Goal: Task Accomplishment & Management: Use online tool/utility

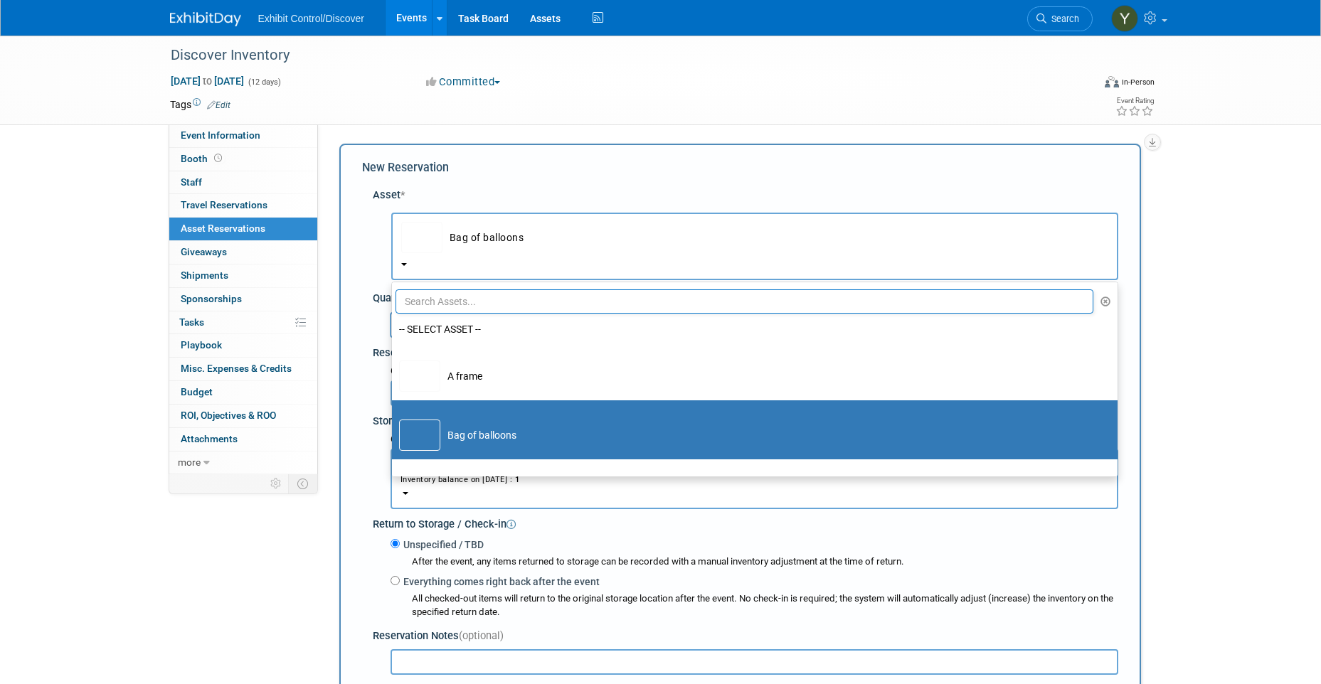
select select "10726163"
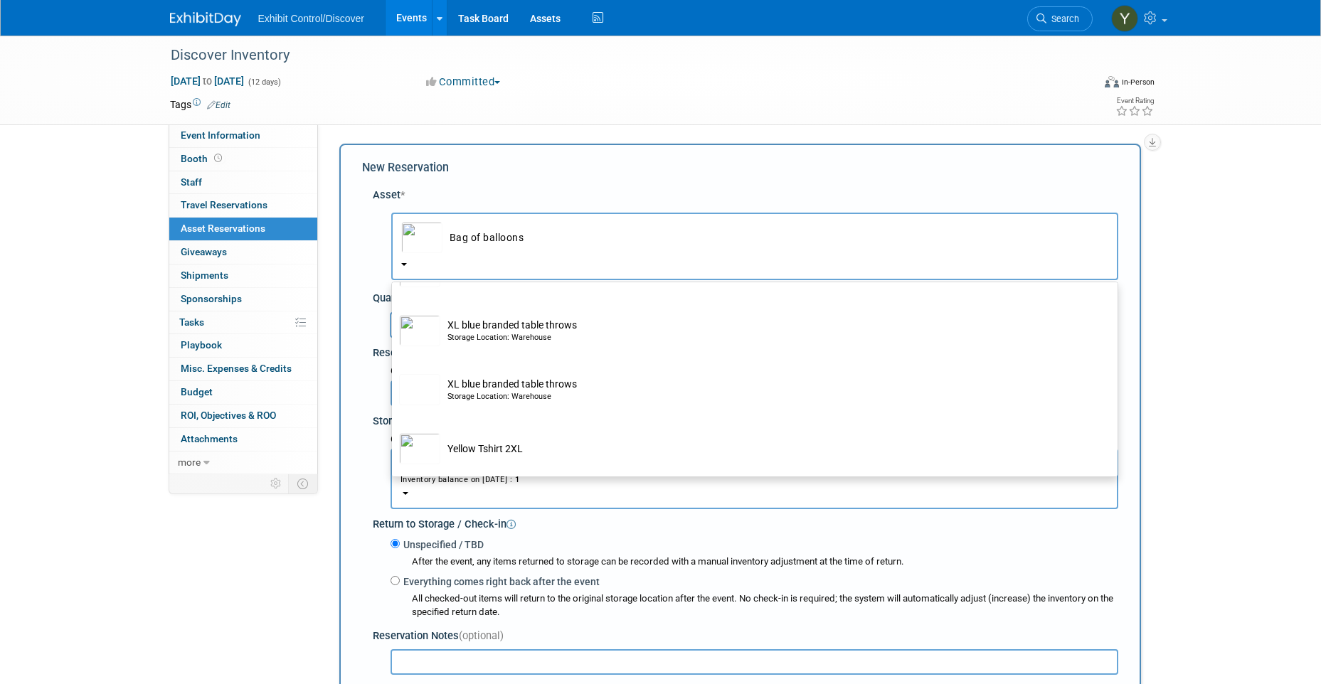
click at [1257, 328] on div "Discover Inventory [DATE] to [DATE] (12 days) [DATE] to [DATE] Committed Commit…" at bounding box center [660, 451] width 1321 height 831
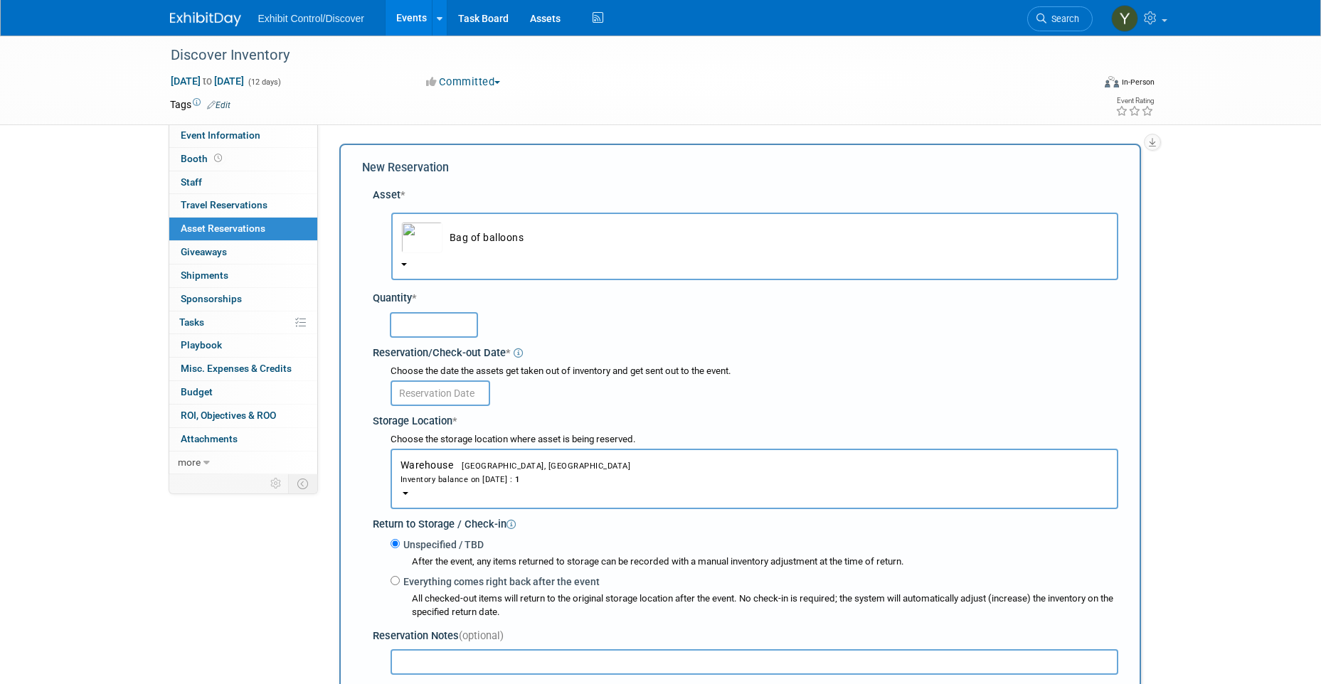
click at [495, 255] on span "Bag of balloons" at bounding box center [754, 249] width 707 height 11
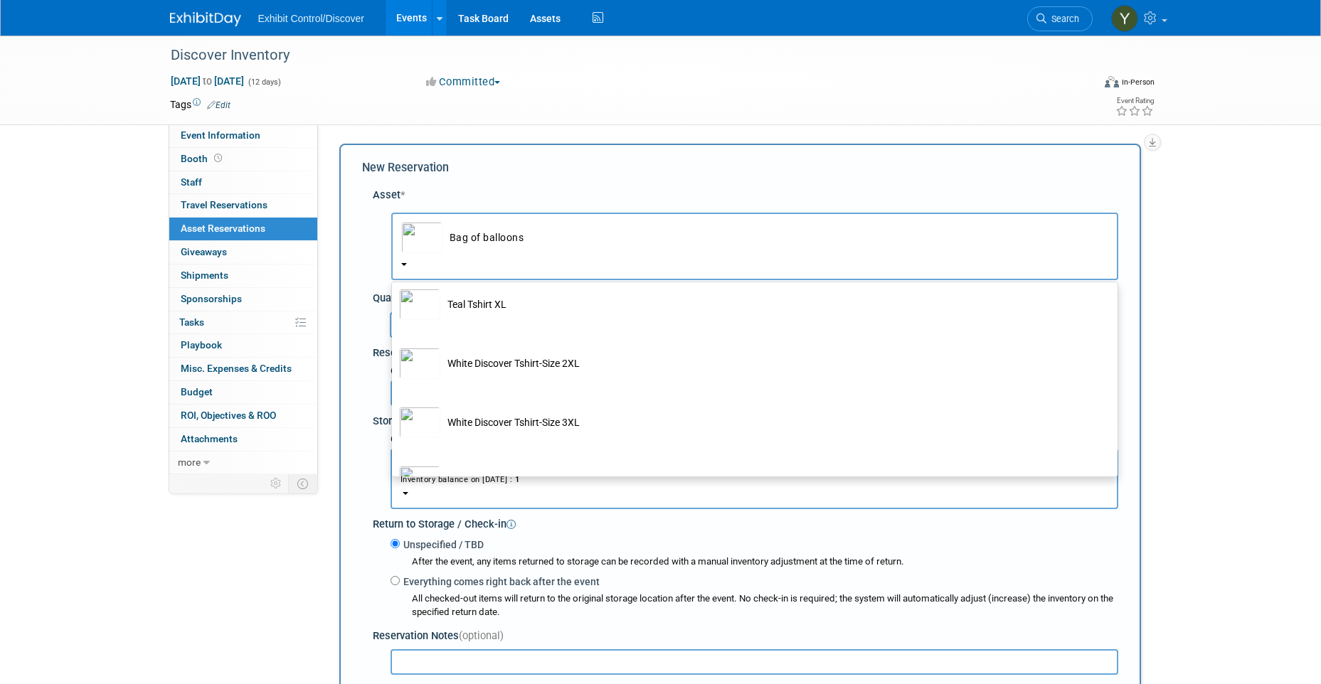
scroll to position [10513, 0]
click at [1151, 297] on div "Event Website: Edit Event Venue Name: Specify event venue name Event Venue Addr…" at bounding box center [734, 299] width 833 height 350
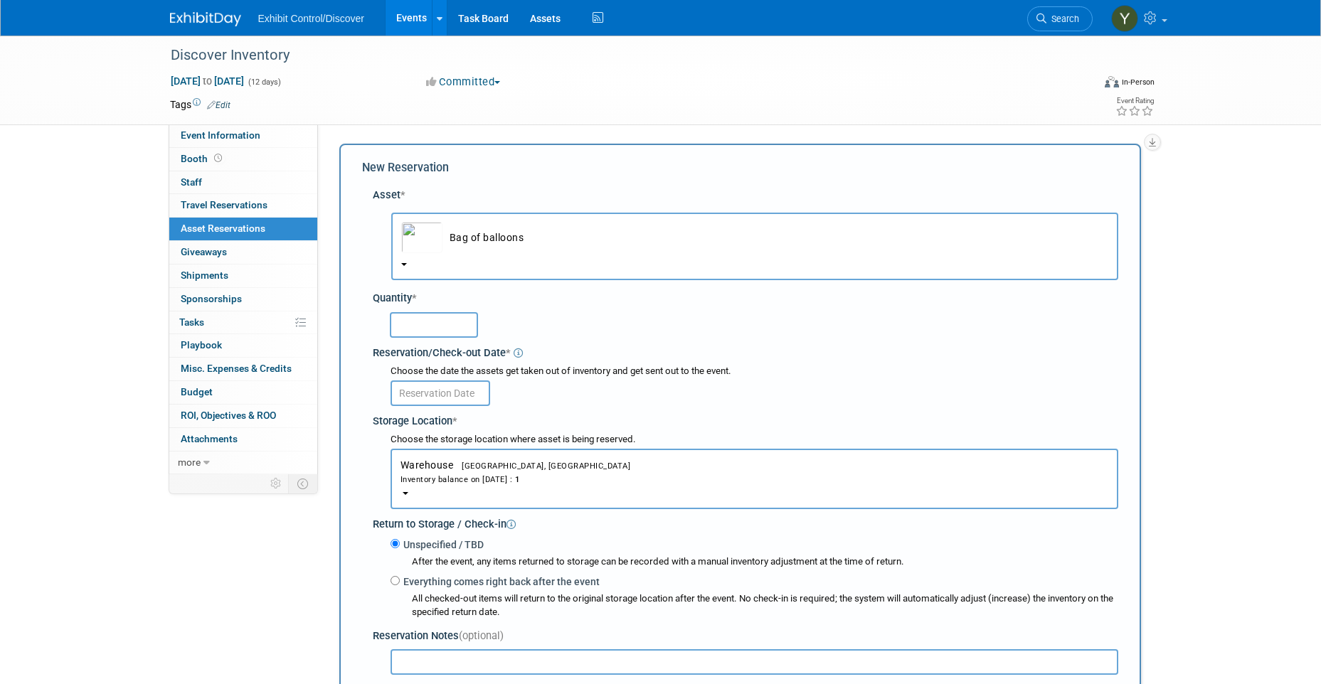
click at [461, 325] on input "text" at bounding box center [434, 325] width 88 height 26
type input "1"
click at [410, 257] on button "Bag of balloons" at bounding box center [754, 247] width 727 height 68
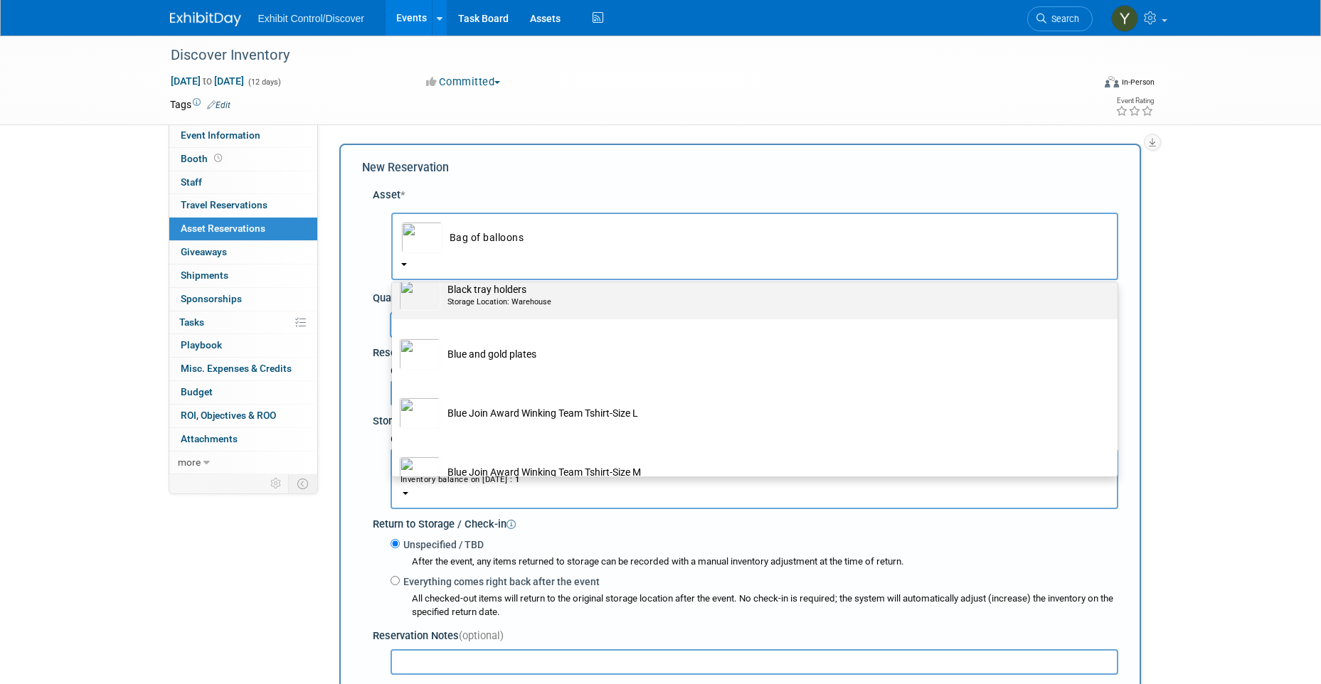
scroll to position [853, 0]
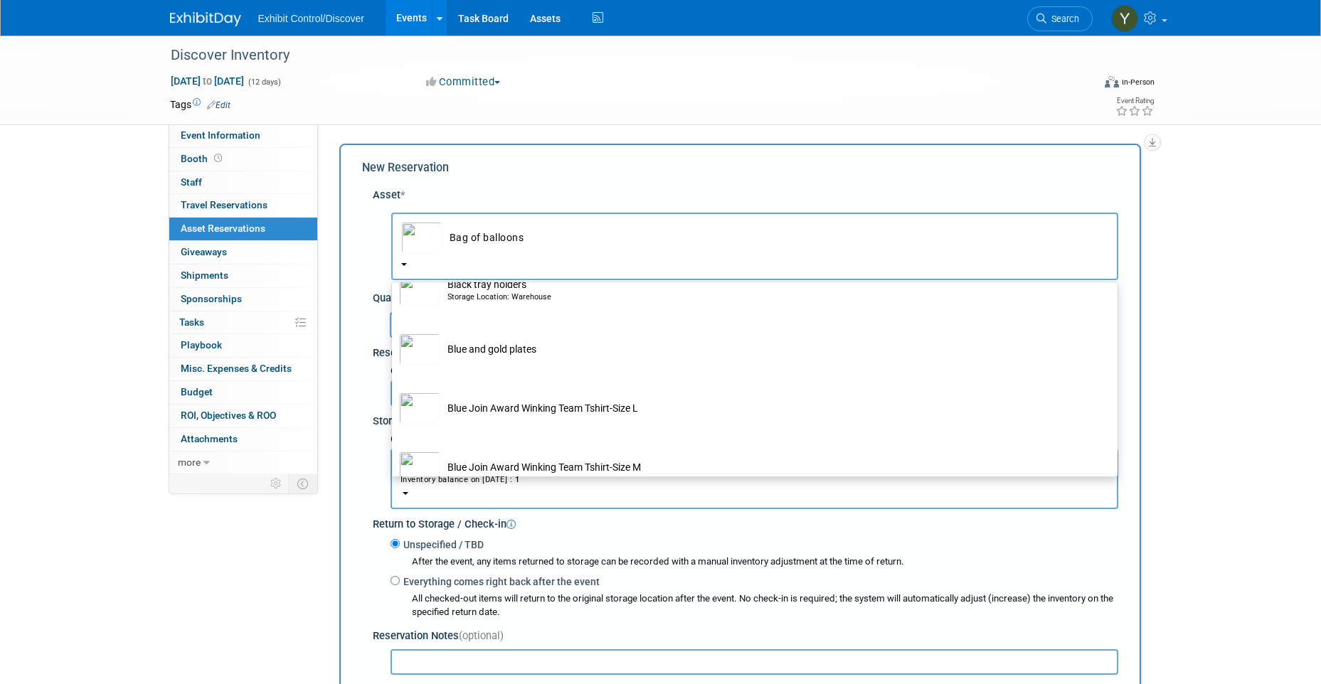
click at [1228, 285] on div "Discover Inventory [DATE] to [DATE] (12 days) [DATE] to [DATE] Committed Commit…" at bounding box center [660, 451] width 1321 height 831
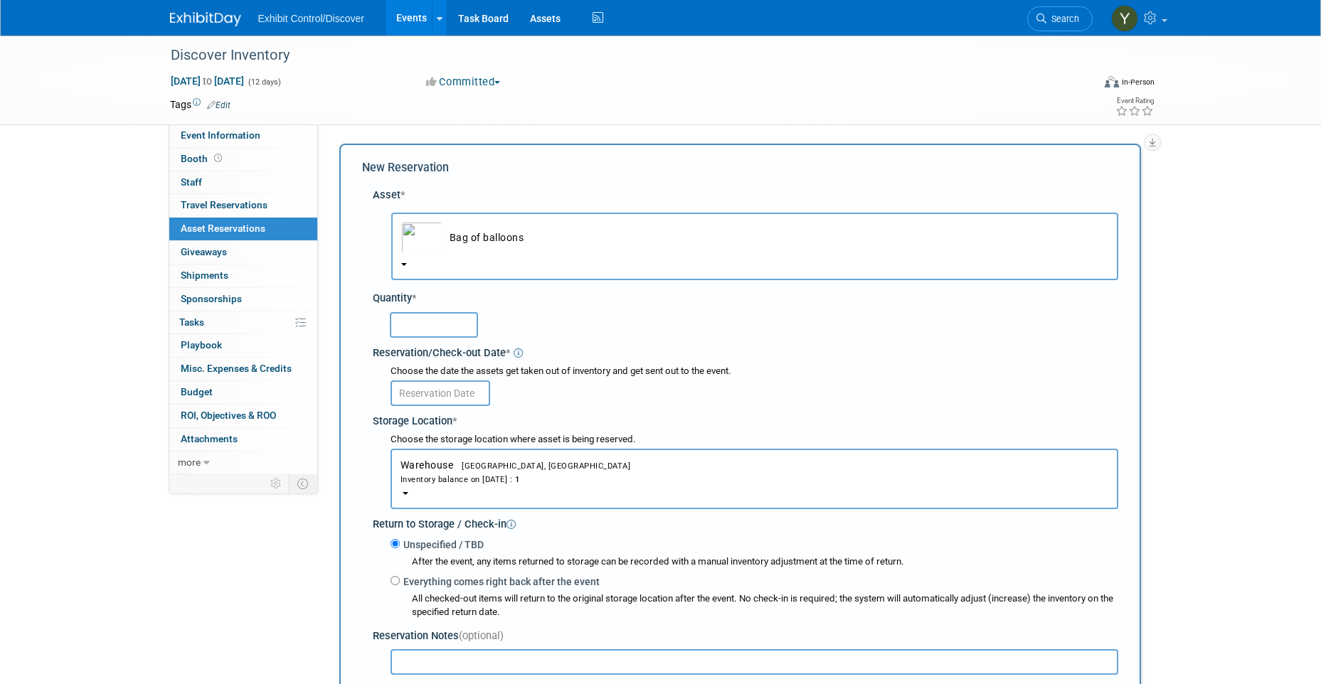
click at [93, 212] on div "Discover Inventory [DATE] to [DATE] (12 days) [DATE] to [DATE] Committed Commit…" at bounding box center [660, 451] width 1321 height 831
